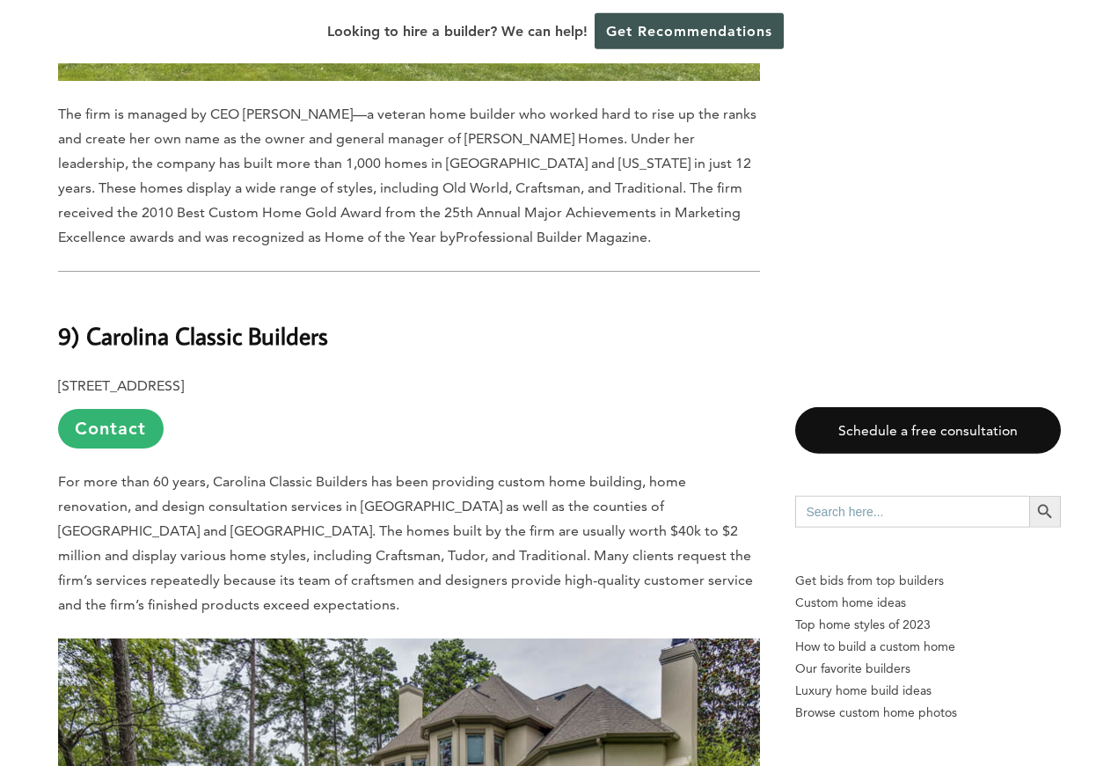
scroll to position [7016, 0]
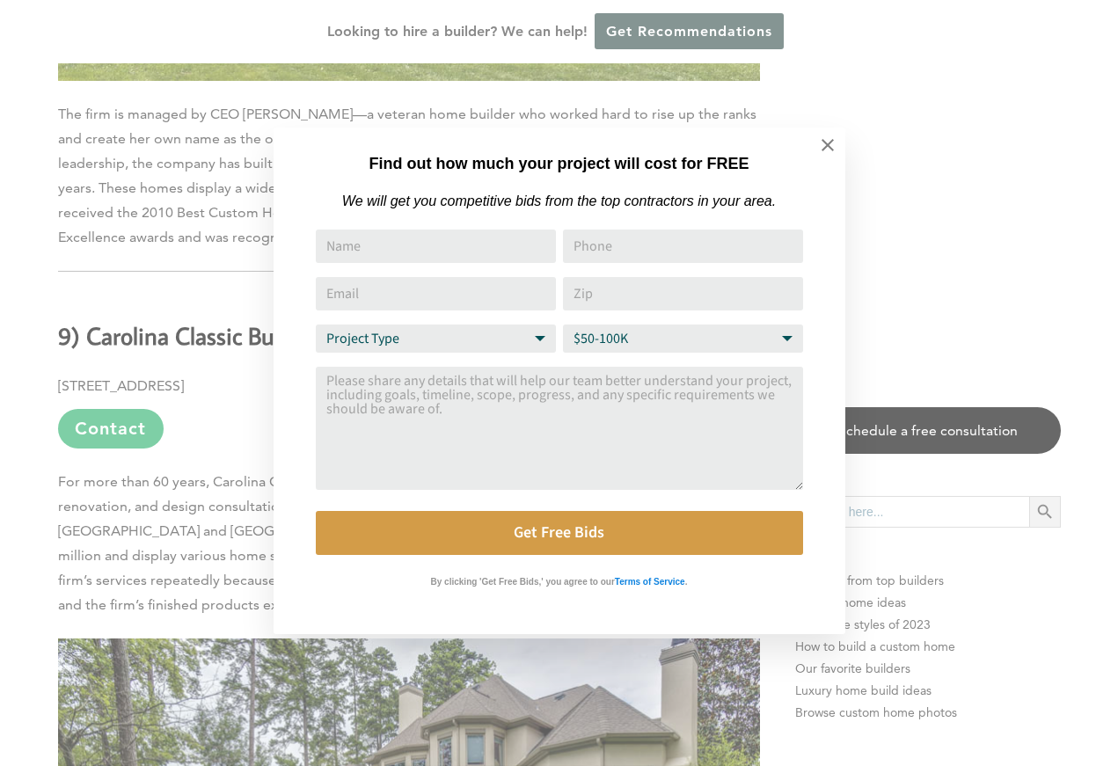
click at [825, 142] on icon at bounding box center [828, 145] width 12 height 12
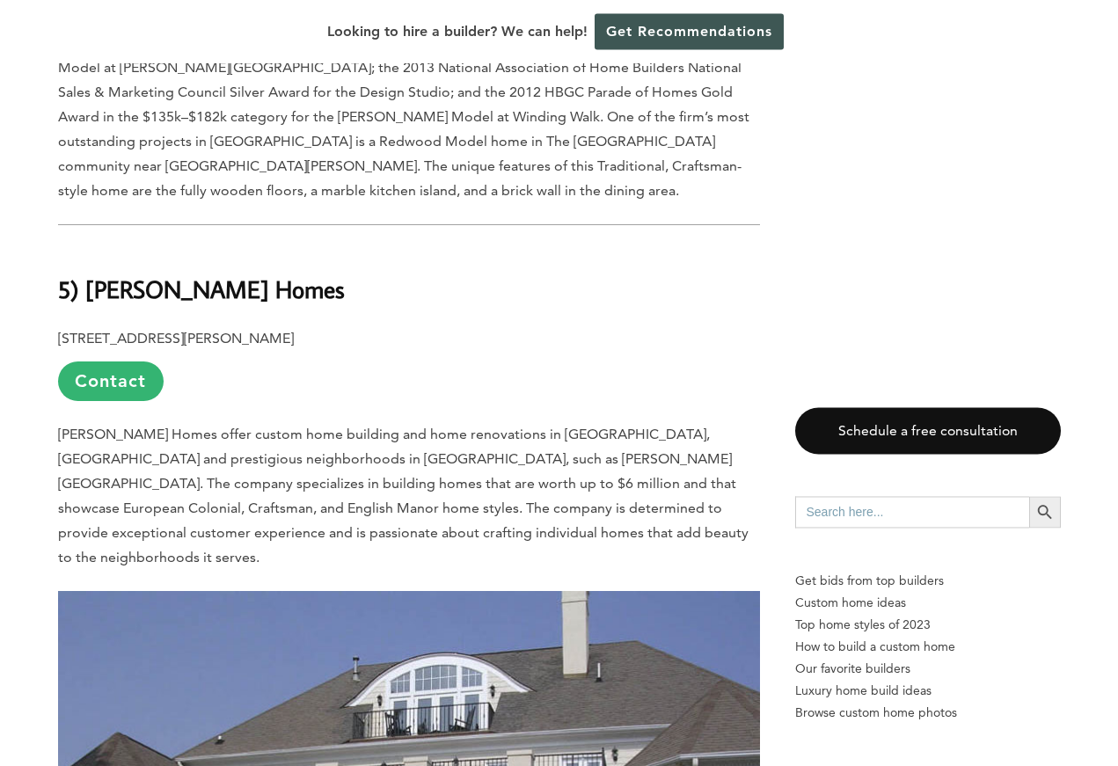
scroll to position [11128, 0]
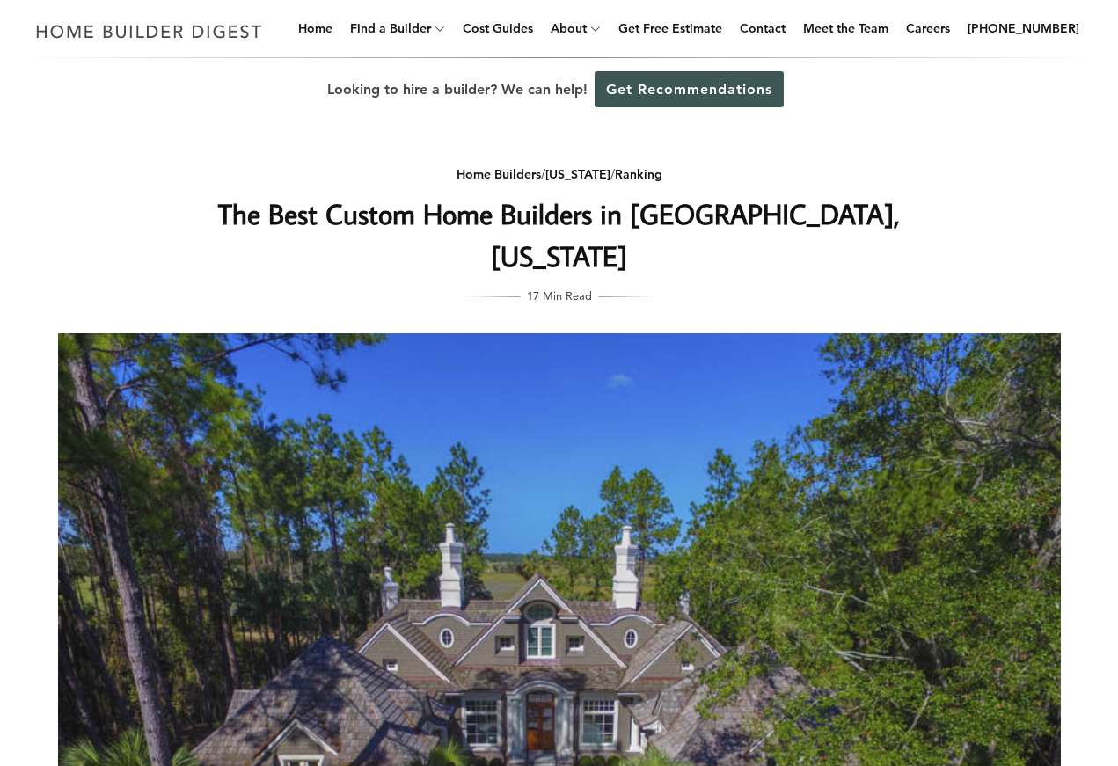
click at [0, 0] on link "Rankings" at bounding box center [0, 0] width 0 height 0
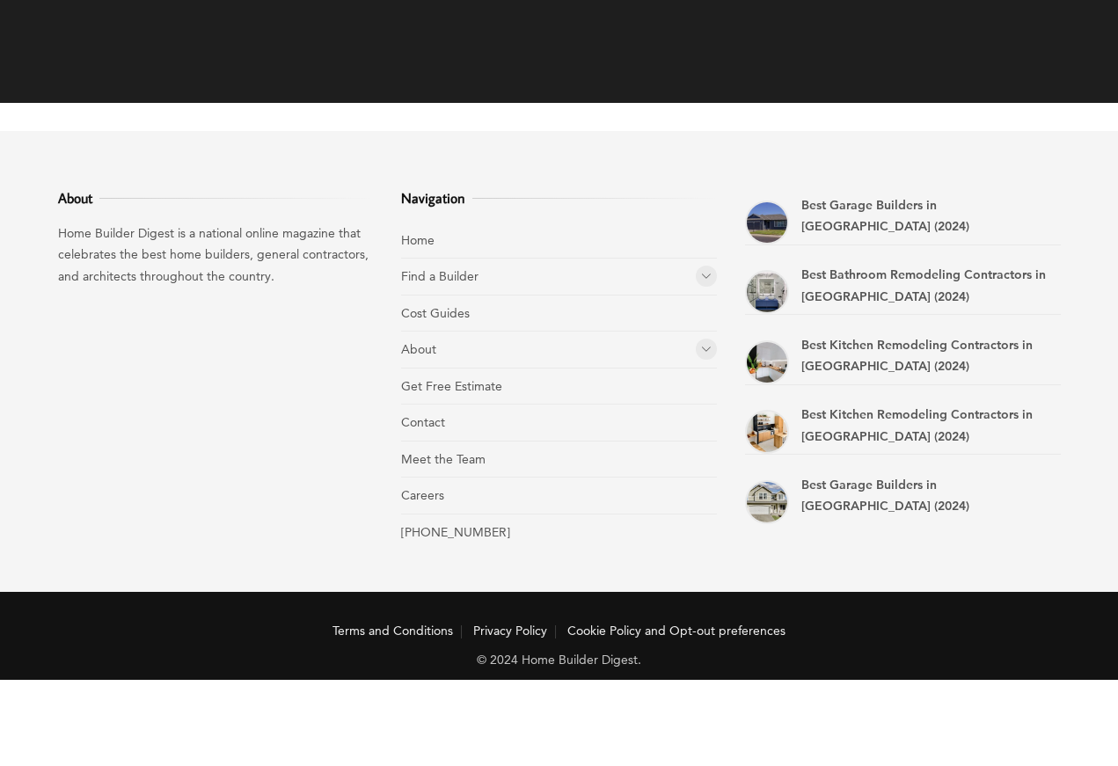
scroll to position [3092, 0]
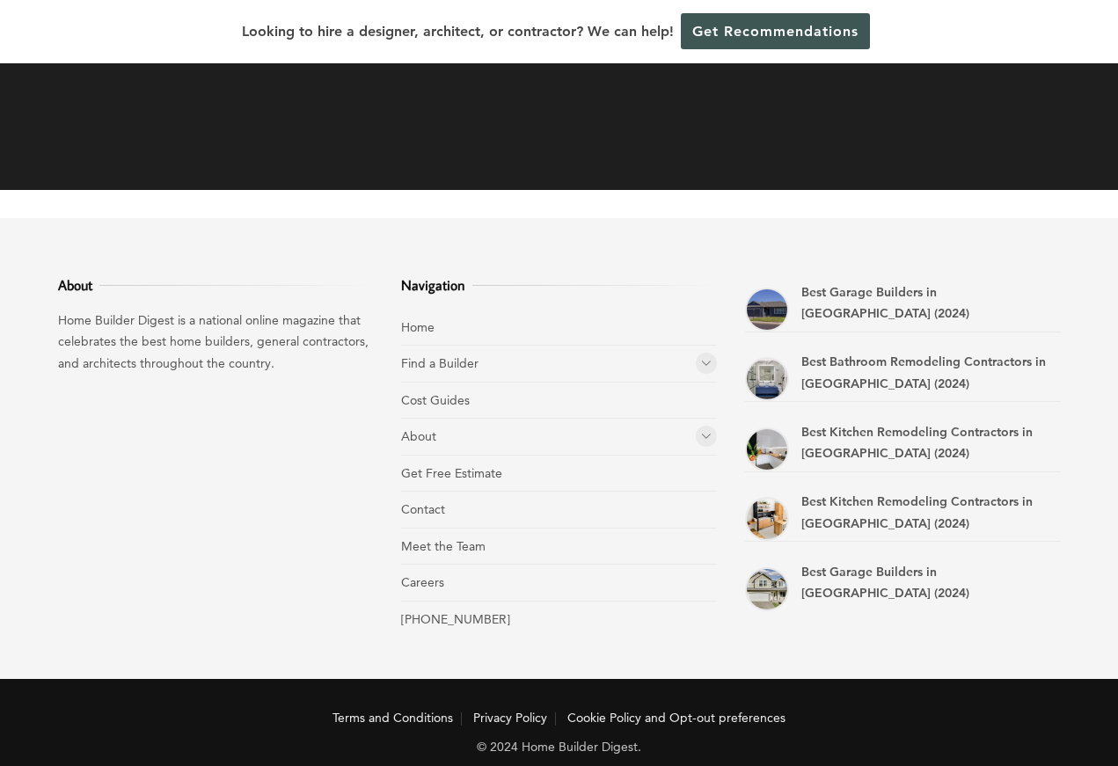
click at [486, 542] on link "Meet the Team" at bounding box center [443, 546] width 84 height 16
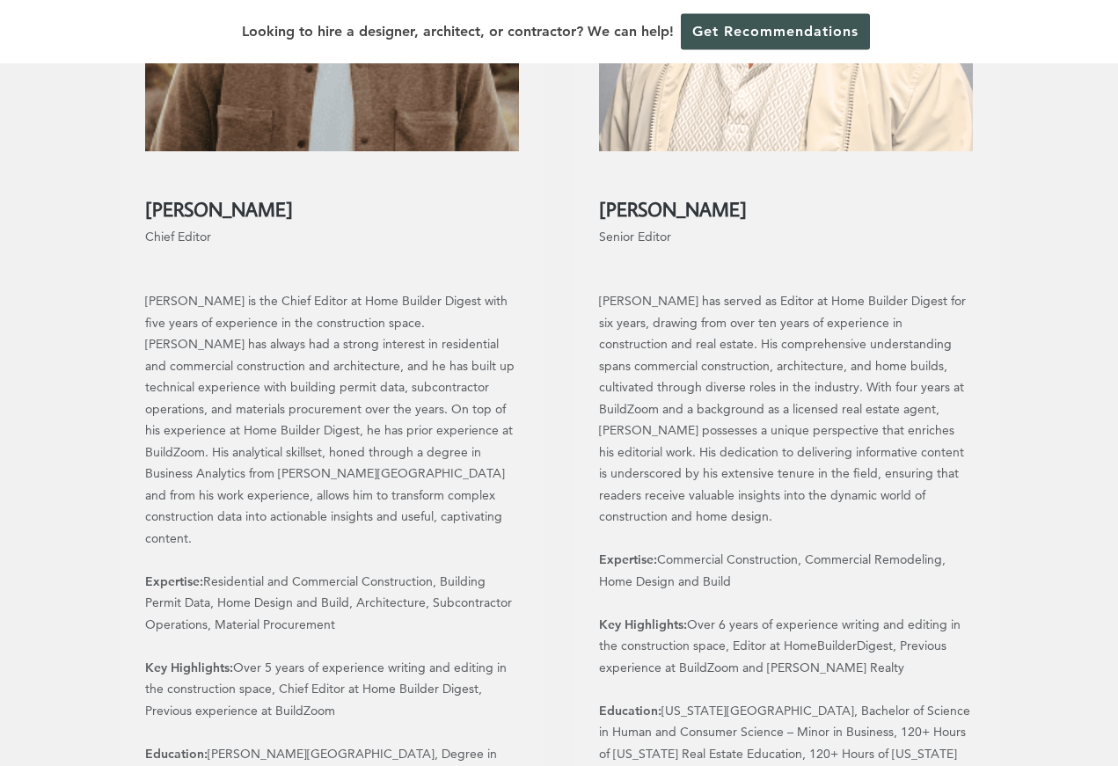
scroll to position [593, 0]
